Goal: Check status: Check status

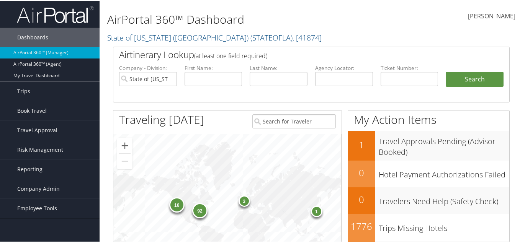
click at [354, 22] on div "[PERSON_NAME] [PERSON_NAME] My Settings Travel Agency Contacts Log Consulting T…" at bounding box center [436, 19] width 174 height 30
click at [342, 75] on input "text" at bounding box center [344, 78] width 58 height 14
paste input "CSAMMT"
type input "CSAMMT"
click at [150, 78] on input "State of [US_STATE] ([GEOGRAPHIC_DATA])" at bounding box center [148, 78] width 58 height 14
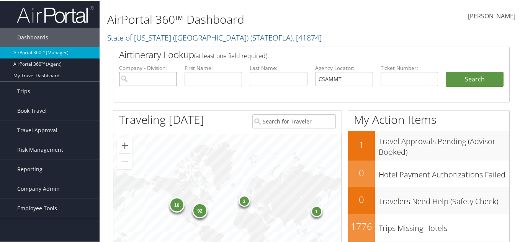
click at [445, 71] on button "Search" at bounding box center [474, 78] width 58 height 15
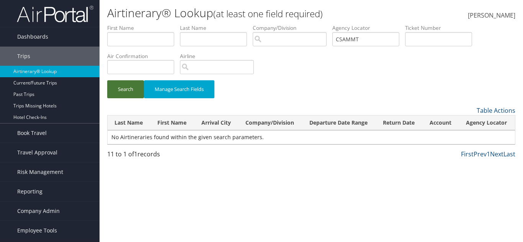
click at [121, 93] on button "Search" at bounding box center [125, 89] width 37 height 18
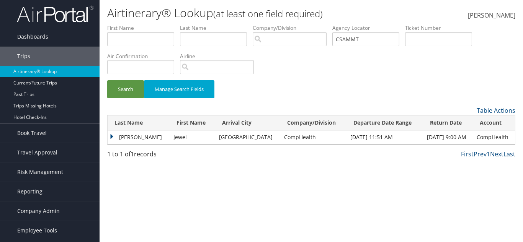
click at [280, 139] on td "CompHealth" at bounding box center [313, 138] width 66 height 14
copy td "CompHealth"
